Goal: Transaction & Acquisition: Purchase product/service

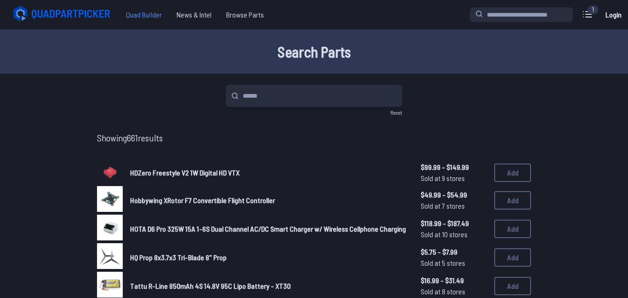
click at [133, 9] on span "Quad Builder" at bounding box center [144, 15] width 51 height 18
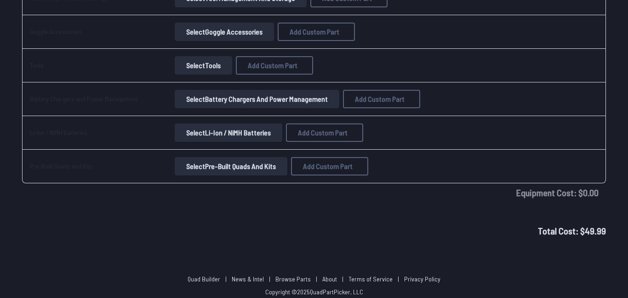
scroll to position [959, 0]
click at [214, 165] on button "Select Pre-Built Quads and Kits" at bounding box center [231, 166] width 113 height 18
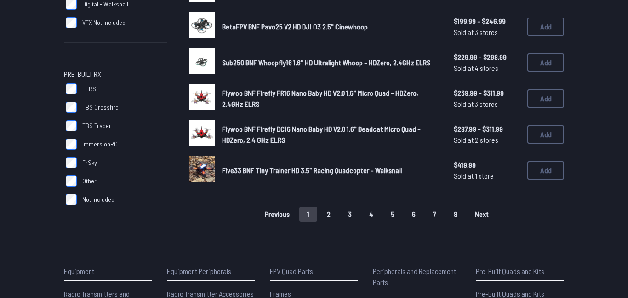
scroll to position [646, 0]
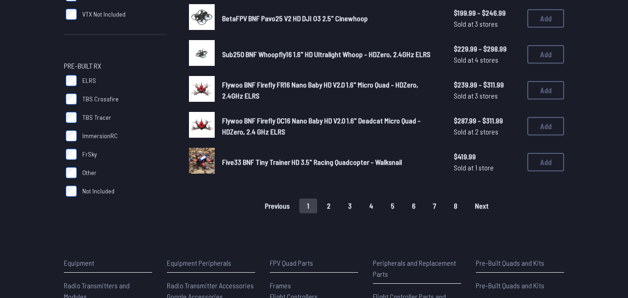
click at [329, 204] on button "2" at bounding box center [328, 205] width 19 height 15
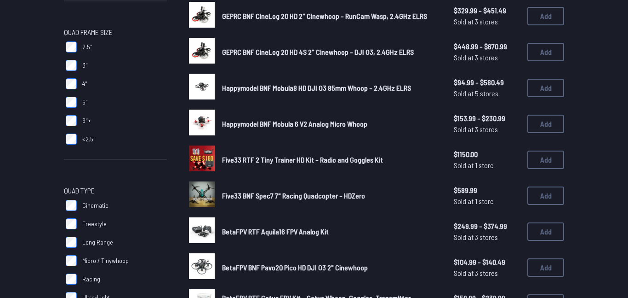
scroll to position [226, 0]
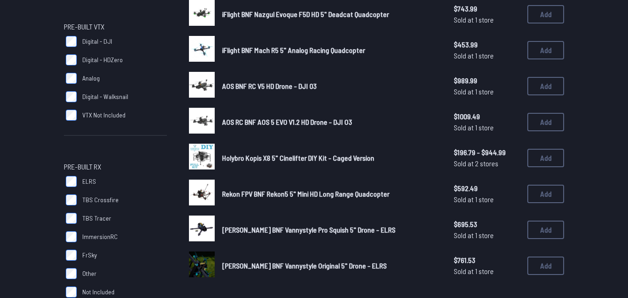
scroll to position [544, 0]
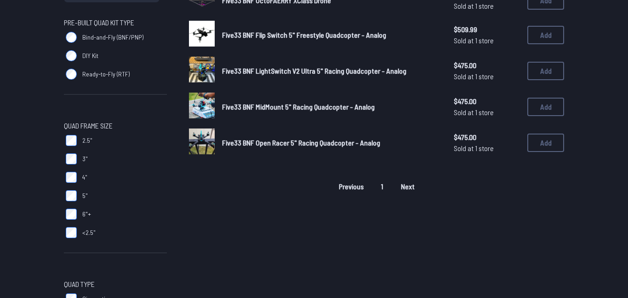
scroll to position [138, 0]
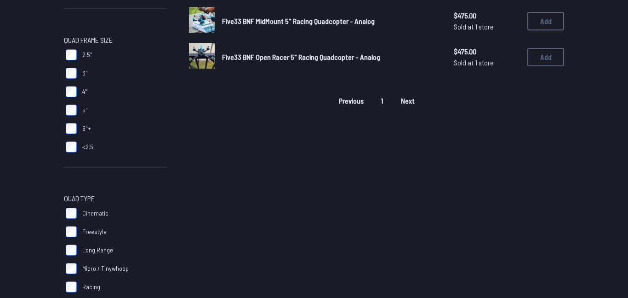
scroll to position [218, 0]
